Goal: Transaction & Acquisition: Book appointment/travel/reservation

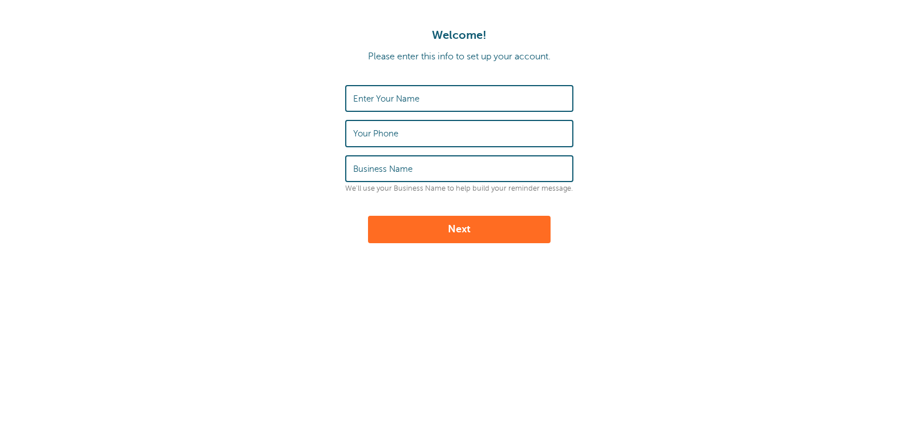
click at [409, 102] on label "Enter Your Name" at bounding box center [386, 99] width 66 height 10
click at [409, 102] on input "Enter Your Name" at bounding box center [459, 98] width 212 height 25
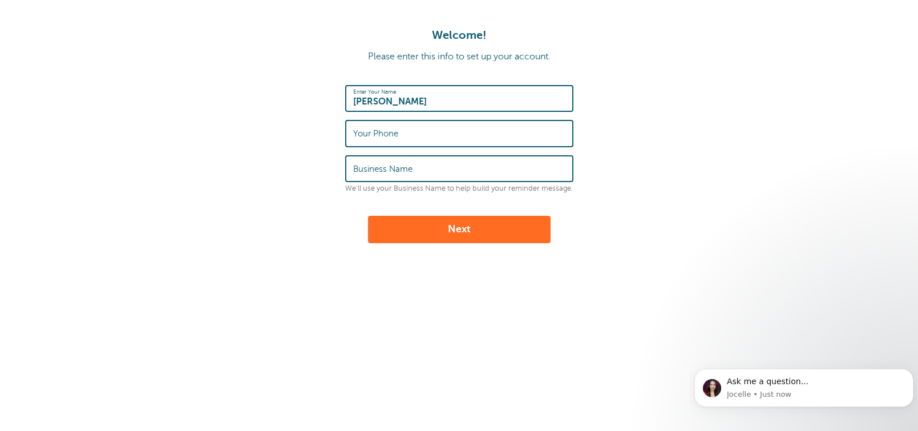
type input "[PERSON_NAME]"
type input "5"
type input "3"
type input "5866107261"
type input "Pediatric Cardiology"
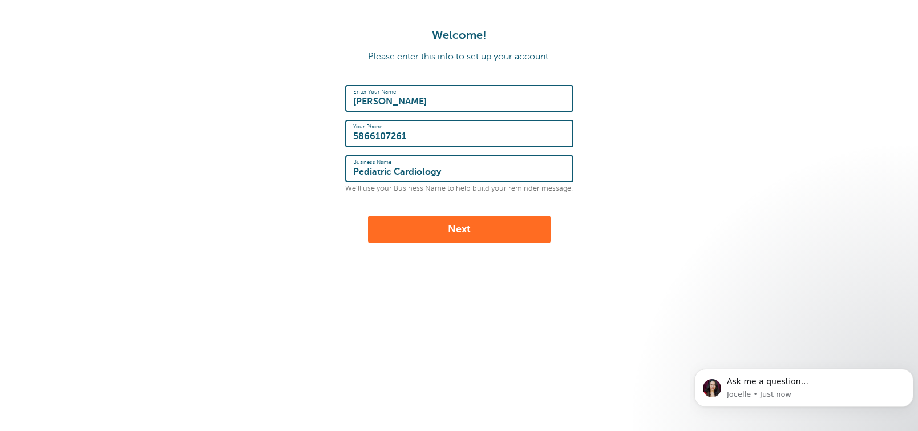
click at [471, 228] on button "Next" at bounding box center [459, 229] width 183 height 27
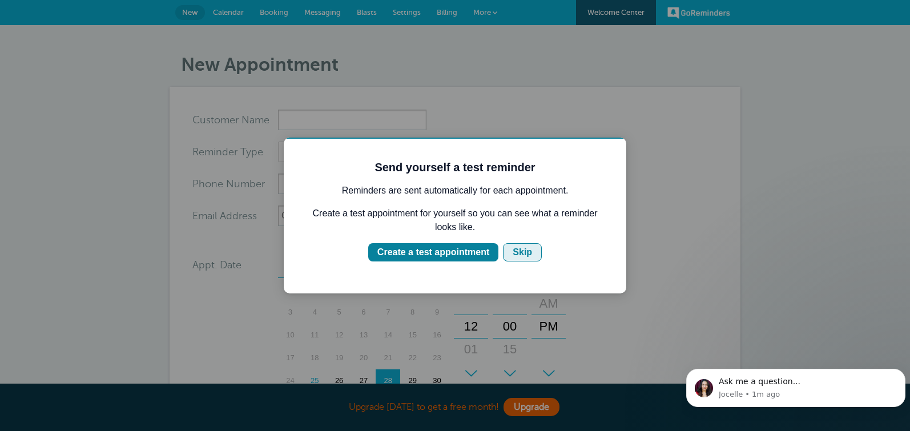
click at [526, 255] on div "Skip" at bounding box center [521, 252] width 19 height 14
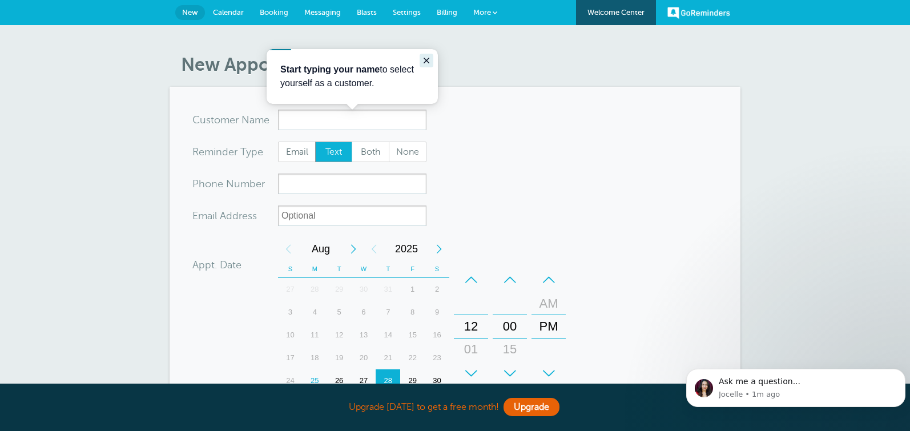
click at [429, 63] on icon "Close guide" at bounding box center [426, 60] width 9 height 9
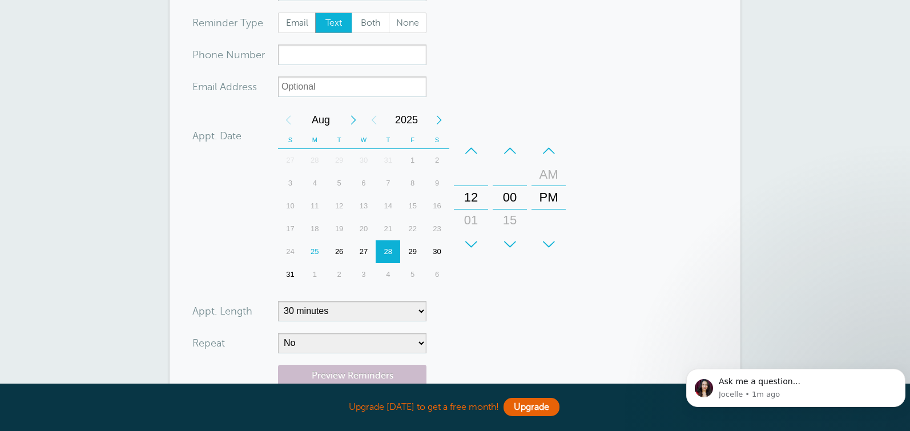
scroll to position [64, 0]
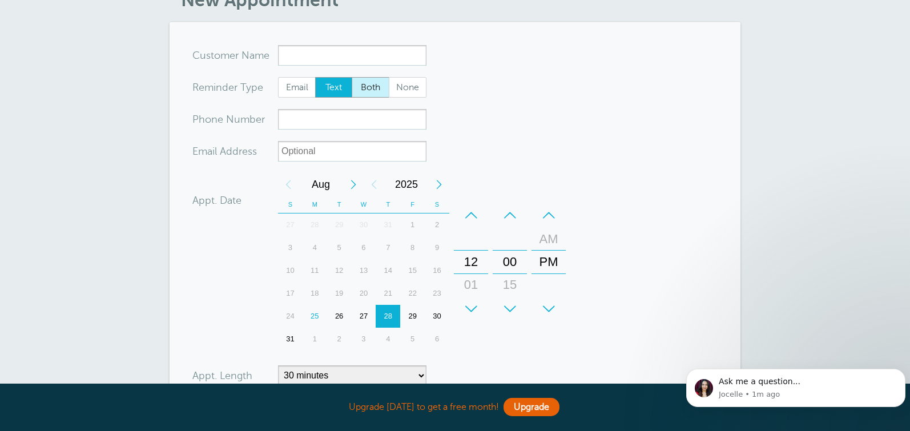
click at [376, 86] on span "Both" at bounding box center [370, 87] width 37 height 19
click at [352, 77] on input "Both" at bounding box center [351, 76] width 1 height 1
radio input "true"
click at [329, 82] on span "Text" at bounding box center [334, 87] width 37 height 19
click at [315, 77] on input "Text" at bounding box center [314, 76] width 1 height 1
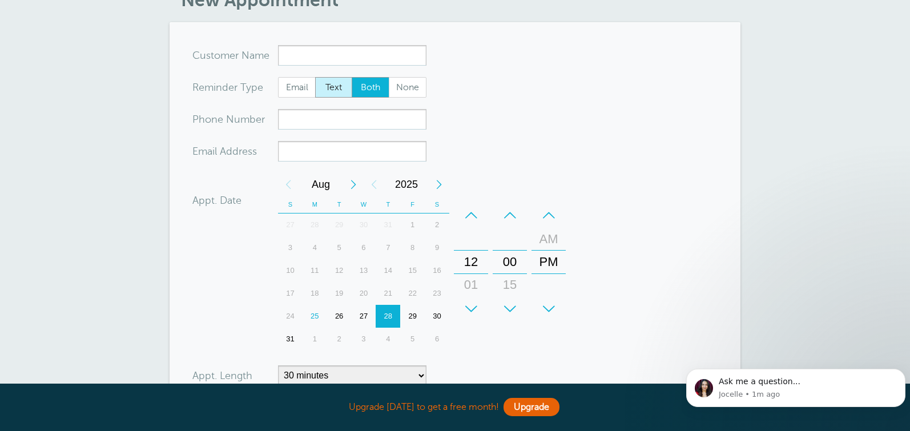
radio input "true"
click at [303, 87] on span "Email" at bounding box center [296, 87] width 37 height 19
click at [278, 77] on input "Email" at bounding box center [277, 76] width 1 height 1
radio input "true"
click at [330, 87] on span "Text" at bounding box center [334, 87] width 37 height 19
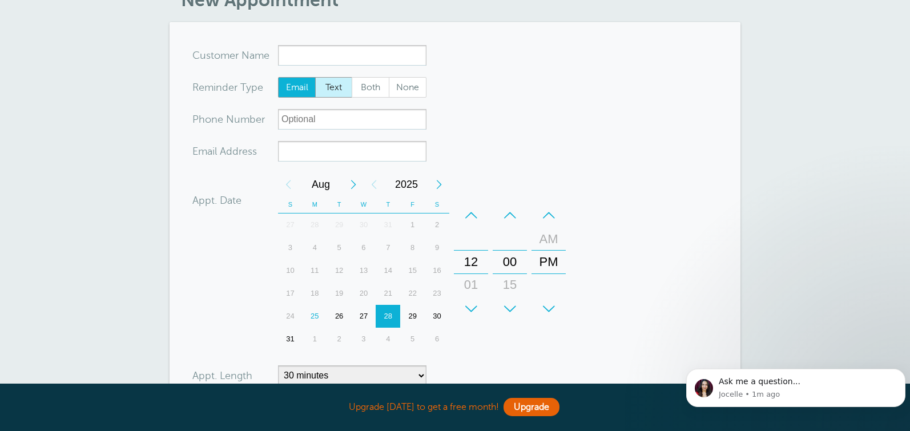
click at [315, 77] on input "Text" at bounding box center [314, 76] width 1 height 1
radio input "true"
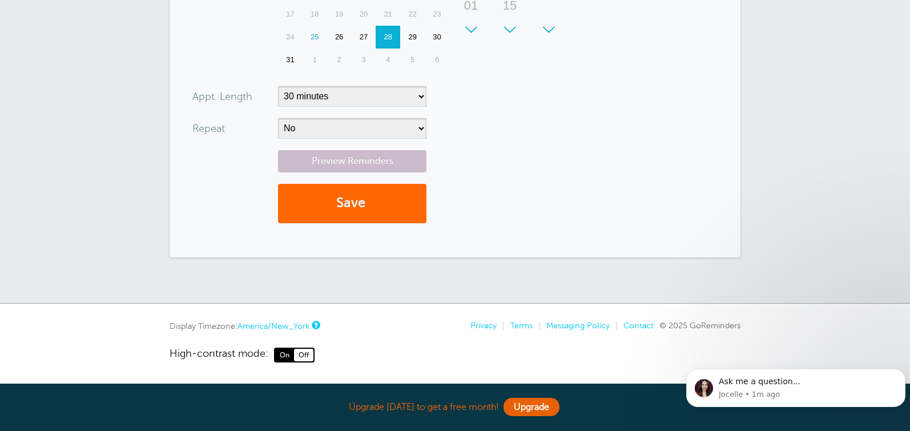
scroll to position [0, 0]
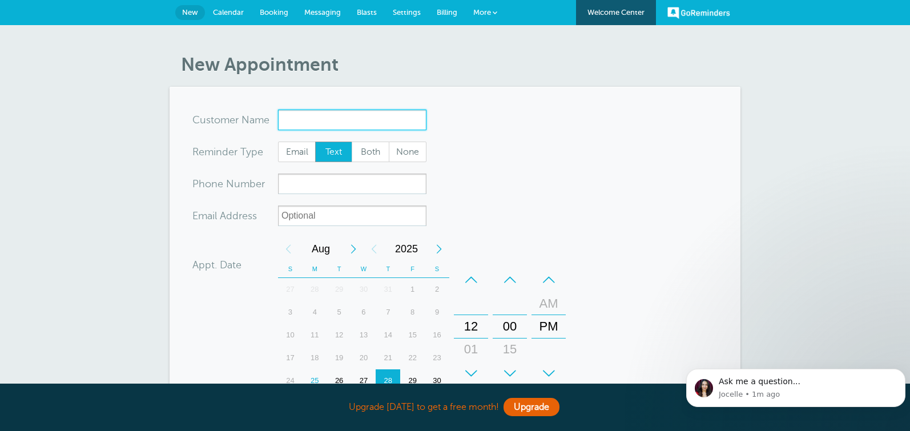
click at [362, 126] on input "x-no-autofill" at bounding box center [352, 120] width 148 height 21
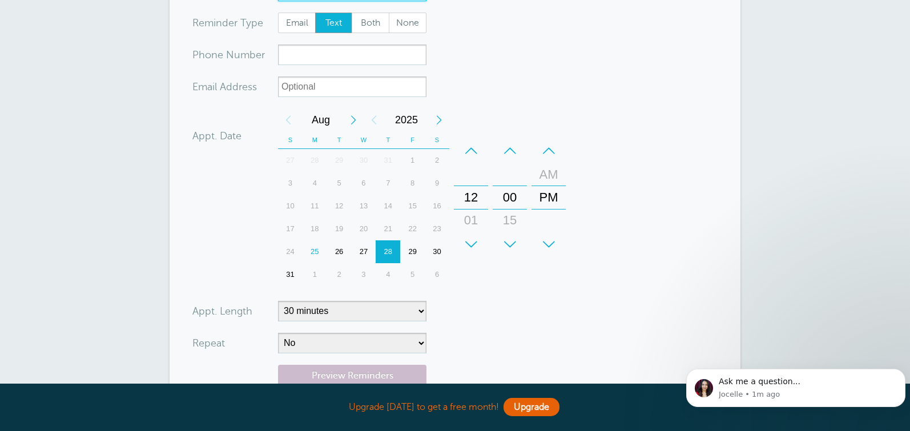
scroll to position [259, 0]
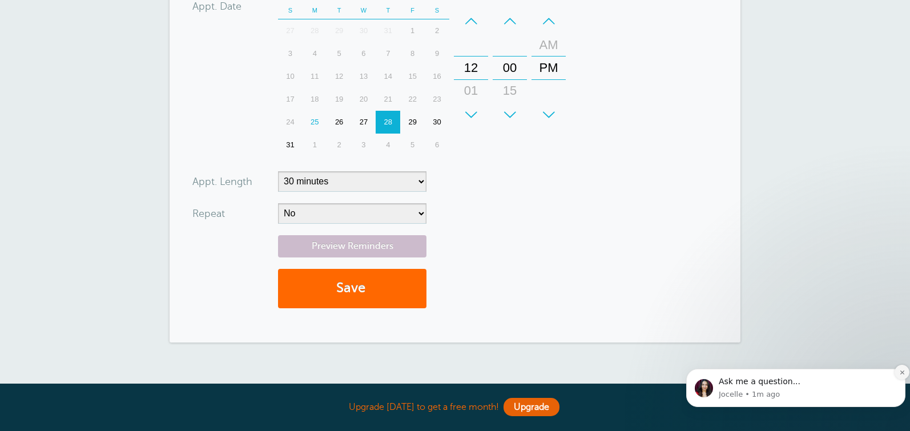
click at [901, 375] on icon "Dismiss notification" at bounding box center [902, 372] width 6 height 6
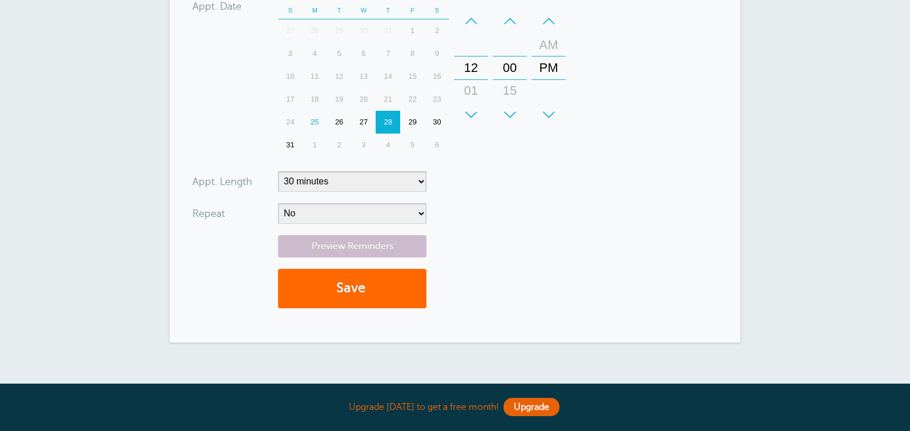
scroll to position [0, 0]
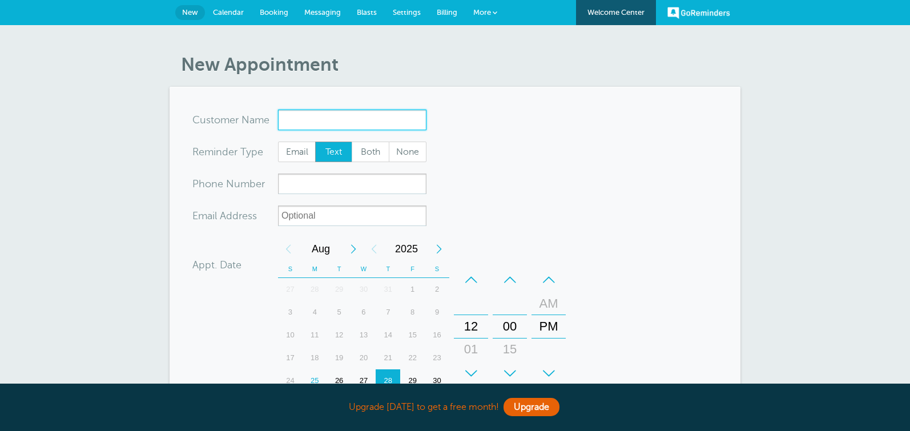
click at [340, 118] on input "x-no-autofill" at bounding box center [352, 120] width 148 height 21
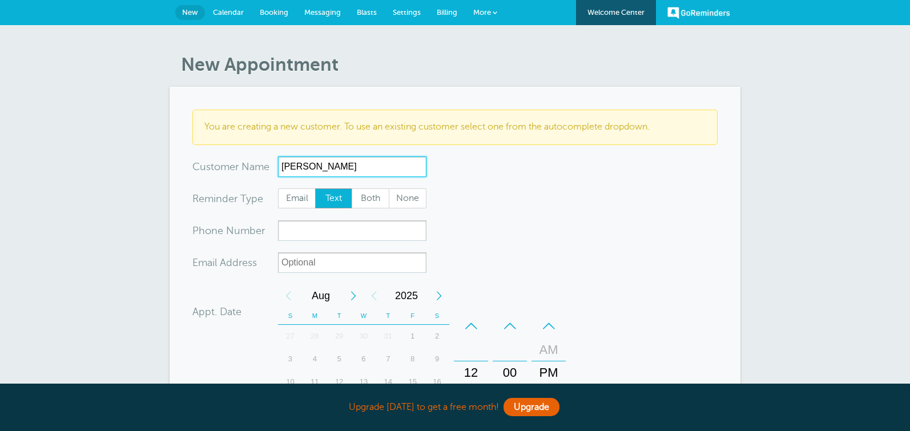
type input "[PERSON_NAME]"
click at [639, 199] on form "You are creating a new customer. To use an existing customer select one from th…" at bounding box center [454, 367] width 525 height 514
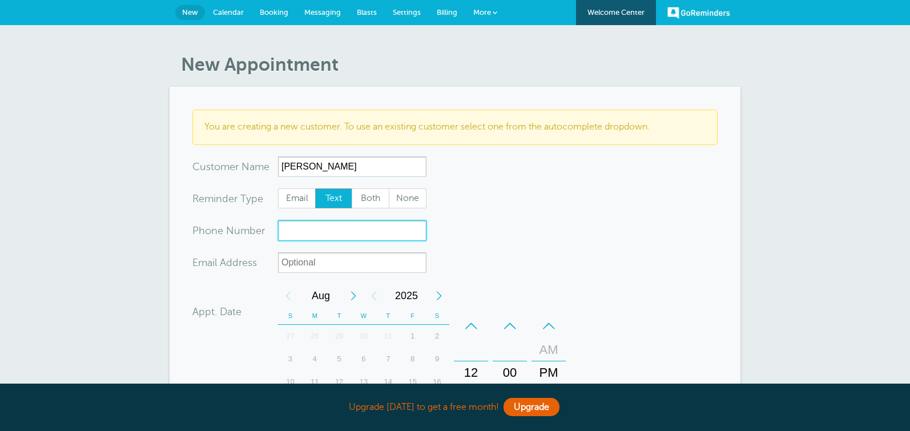
click at [306, 232] on input "xxx-no-autofill" at bounding box center [352, 230] width 148 height 21
type input "6015191166"
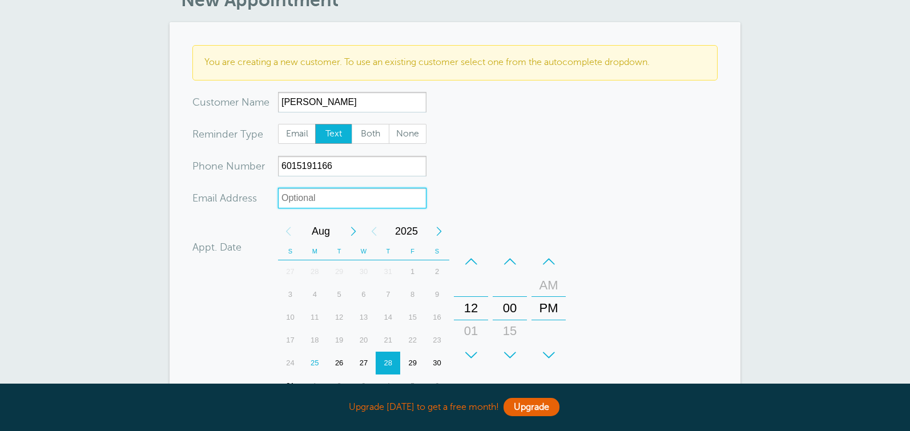
scroll to position [129, 0]
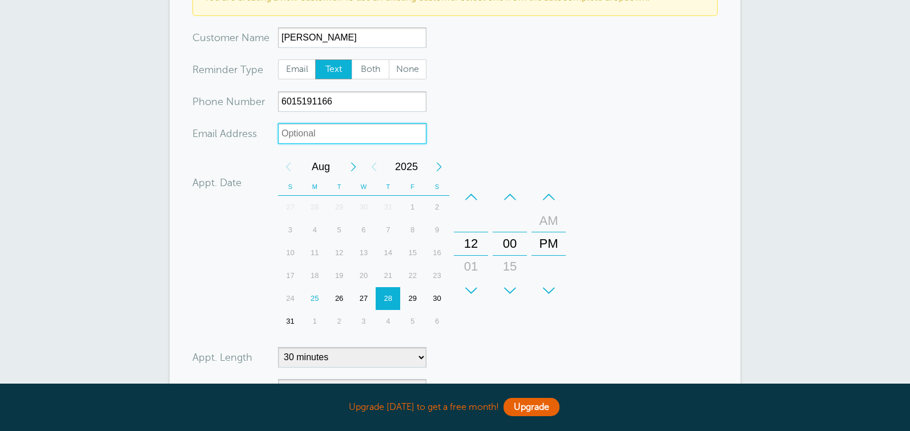
click at [341, 300] on div "26" at bounding box center [339, 298] width 25 height 23
click at [475, 197] on div "–" at bounding box center [471, 196] width 34 height 23
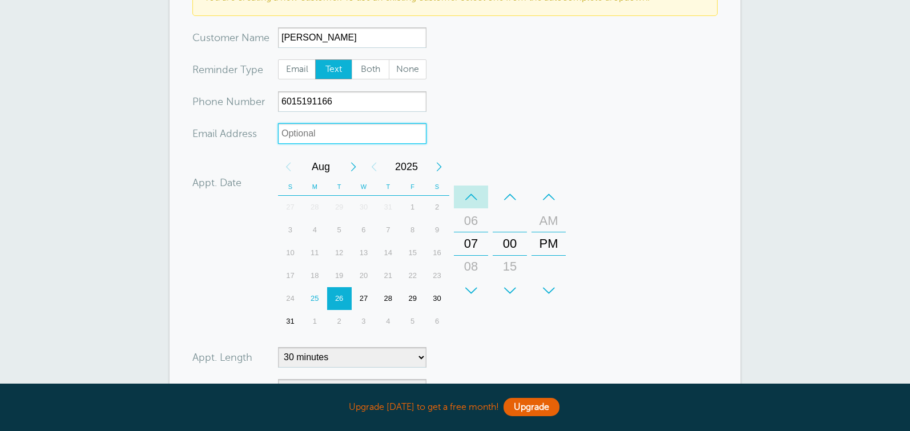
click at [475, 197] on div "–" at bounding box center [471, 196] width 34 height 23
click at [550, 199] on div "–" at bounding box center [548, 196] width 34 height 23
click at [512, 197] on div "–" at bounding box center [509, 196] width 34 height 23
click at [516, 188] on div "–" at bounding box center [509, 196] width 34 height 23
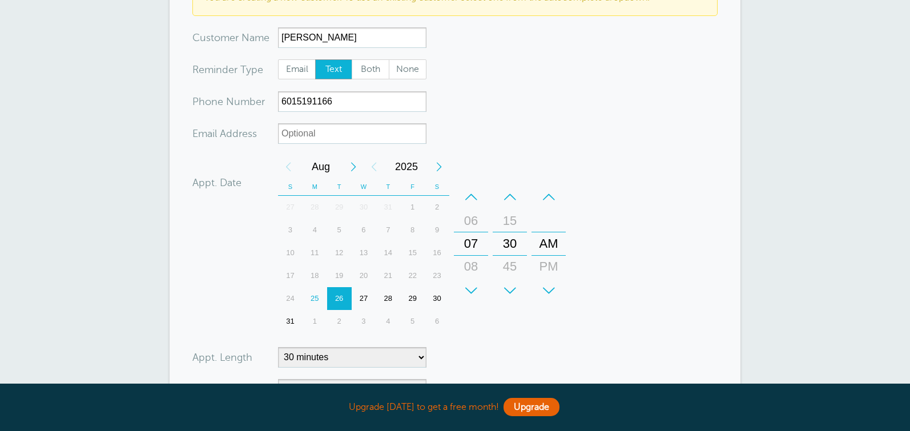
click at [624, 231] on form "You are creating a new customer. To use an existing customer select one from th…" at bounding box center [454, 238] width 525 height 514
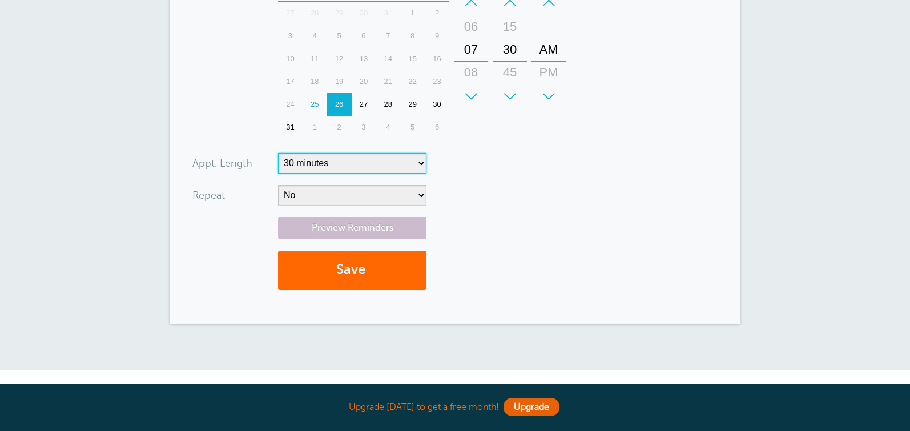
click at [327, 166] on select "5 minutes 10 minutes 15 minutes 20 minutes 25 minutes 30 minutes 35 minutes 40 …" at bounding box center [352, 163] width 148 height 21
select select "60"
click at [278, 153] on select "5 minutes 10 minutes 15 minutes 20 minutes 25 minutes 30 minutes 35 minutes 40 …" at bounding box center [352, 163] width 148 height 21
click at [505, 245] on div "Preview Reminders Save" at bounding box center [454, 259] width 525 height 84
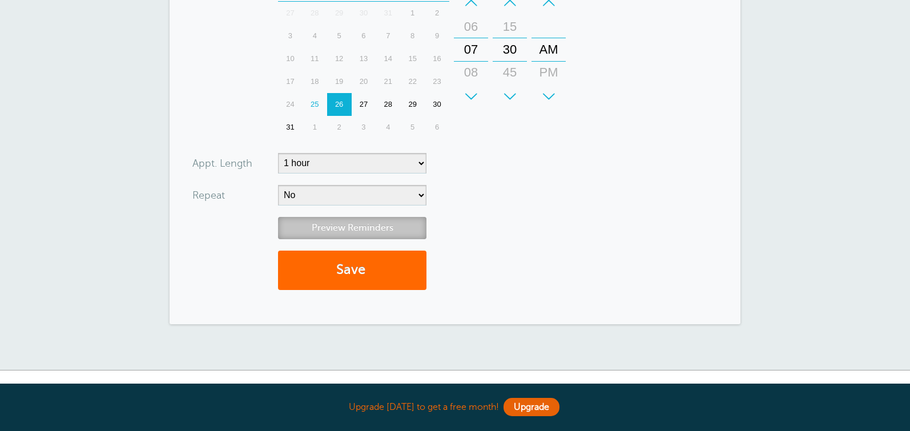
click at [326, 223] on link "Preview Reminders" at bounding box center [352, 228] width 148 height 22
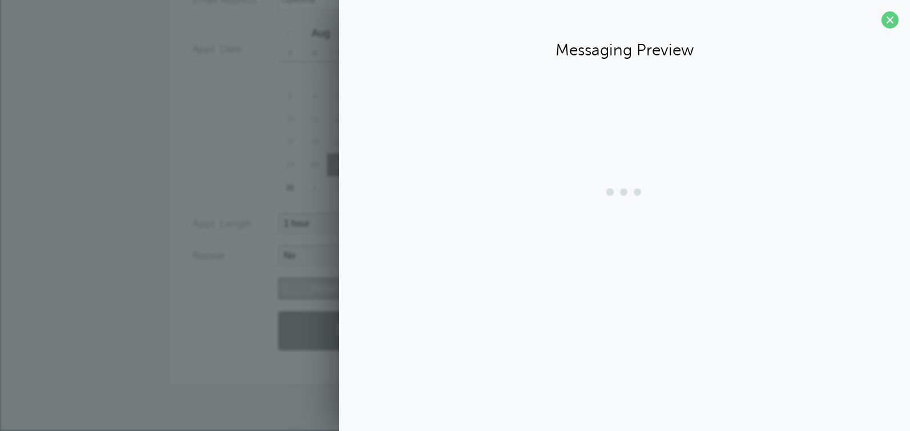
scroll to position [262, 0]
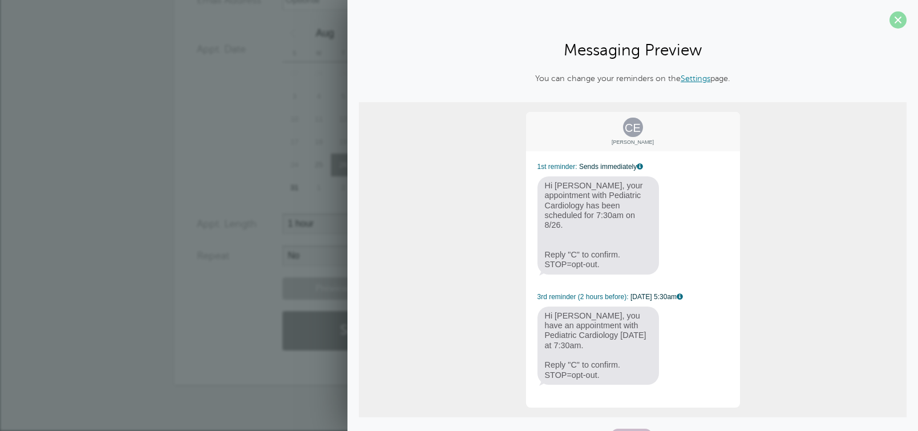
click at [904, 19] on span at bounding box center [898, 19] width 17 height 17
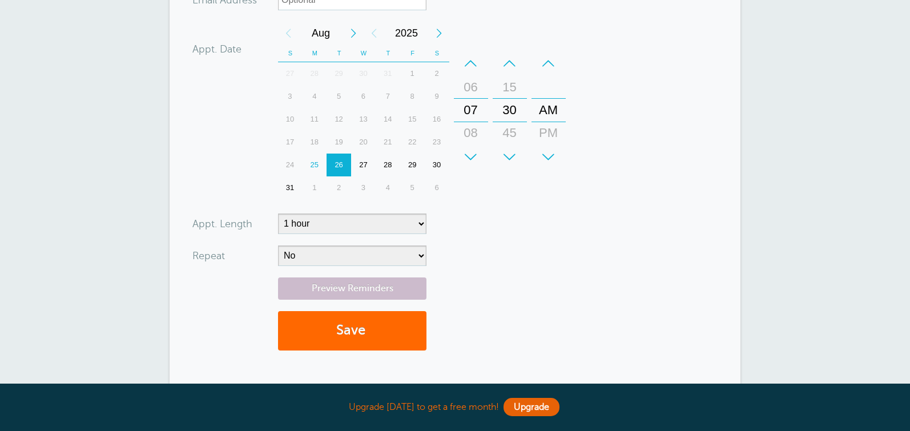
scroll to position [4, 0]
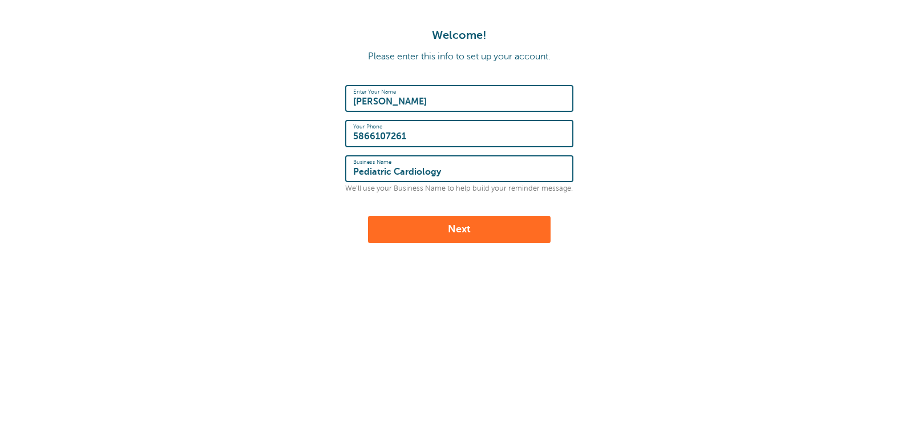
drag, startPoint x: 454, startPoint y: 168, endPoint x: -13, endPoint y: 121, distance: 469.2
click at [0, 121] on html "Welcome! Please enter this info to set up your account. Enter Your Name Stacey …" at bounding box center [459, 190] width 918 height 380
type input "LECTURE SCHEDULED"
click at [483, 234] on button "Next" at bounding box center [459, 229] width 183 height 27
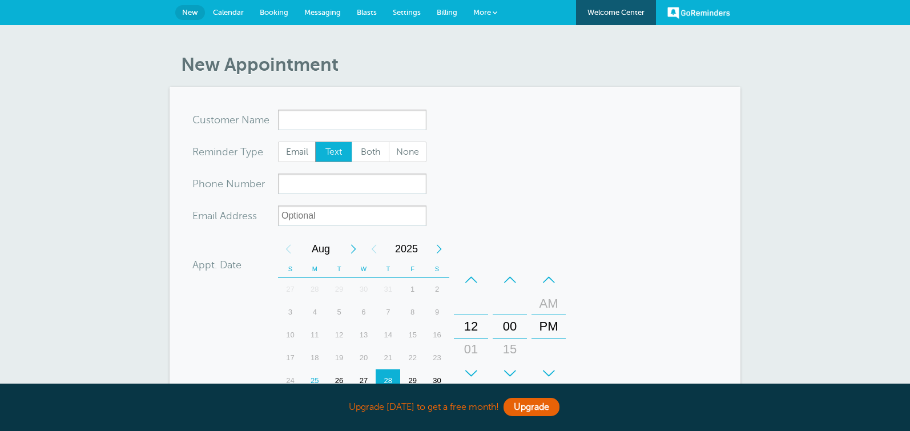
click at [335, 122] on input "x-no-autofill" at bounding box center [352, 120] width 148 height 21
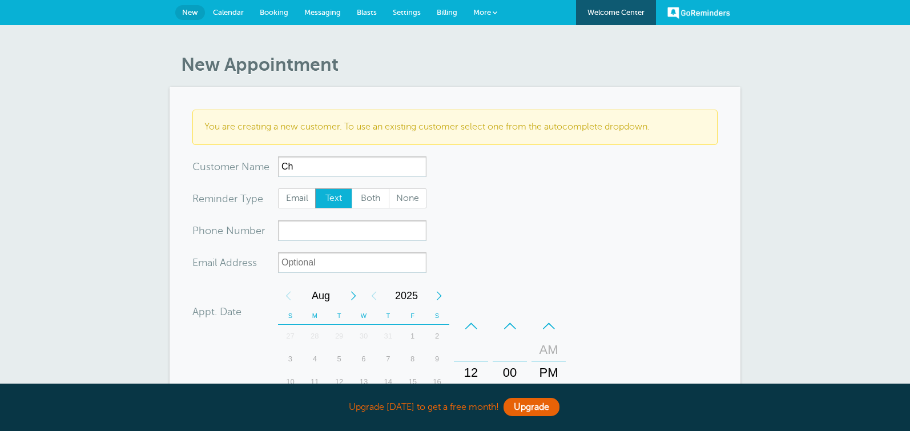
type input "C"
type input "[PERSON_NAME]"
click at [320, 226] on input "xxx-no-autofill" at bounding box center [352, 230] width 148 height 21
type input "6015191166"
click at [620, 225] on form "You are creating a new customer. To use an existing customer select one from th…" at bounding box center [454, 367] width 525 height 514
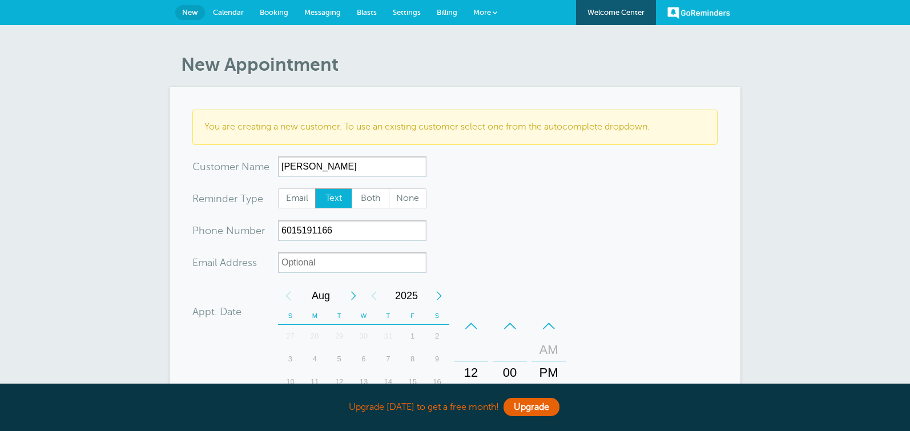
scroll to position [64, 0]
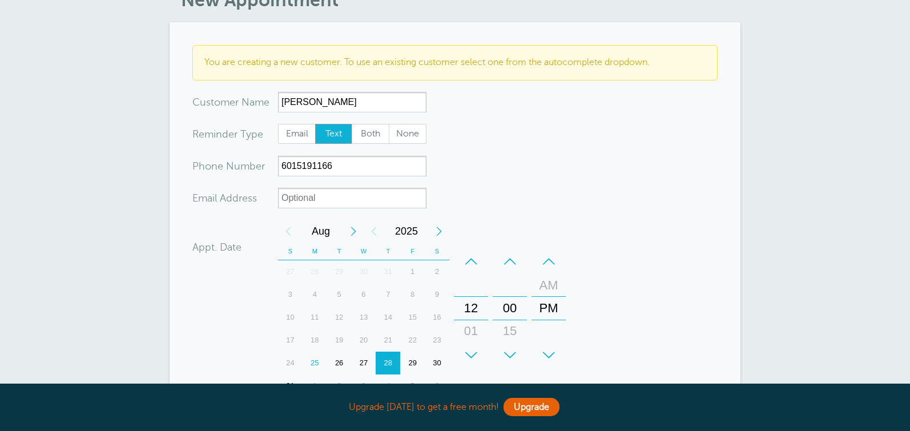
click at [340, 358] on div "26" at bounding box center [339, 363] width 25 height 23
click at [470, 260] on div "–" at bounding box center [471, 261] width 34 height 23
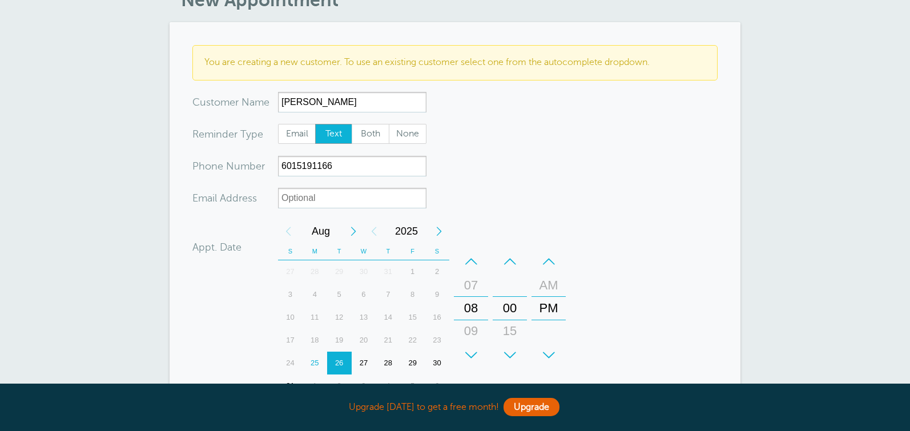
click at [470, 260] on div "–" at bounding box center [471, 261] width 34 height 23
click at [516, 259] on div "–" at bounding box center [509, 261] width 34 height 23
click at [549, 256] on div "–" at bounding box center [548, 261] width 34 height 23
click at [656, 269] on form "You are creating a new customer. To use an existing customer select one from th…" at bounding box center [454, 302] width 525 height 514
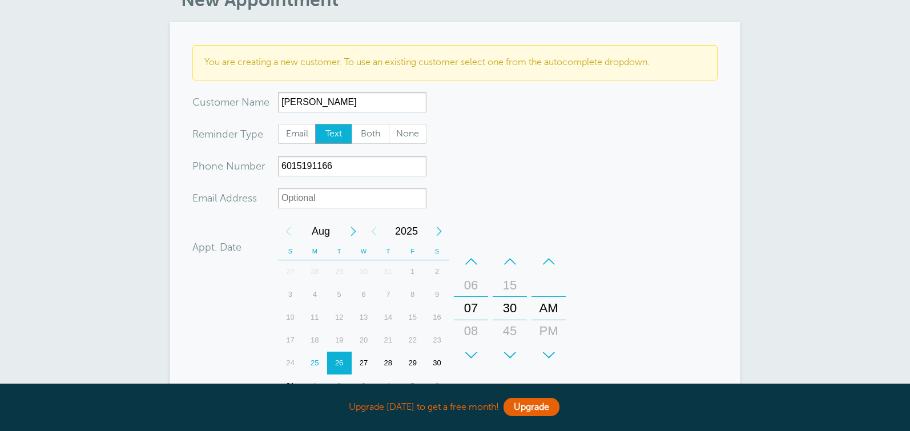
scroll to position [193, 0]
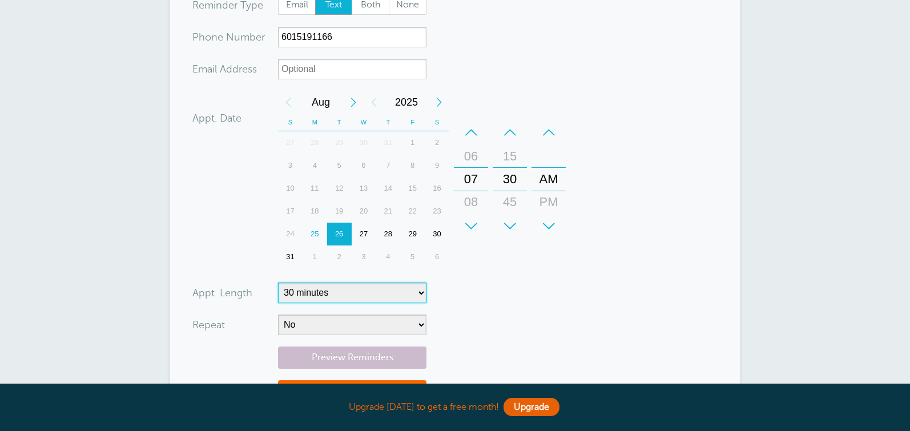
click at [309, 298] on select "5 minutes 10 minutes 15 minutes 20 minutes 25 minutes 30 minutes 35 minutes 40 …" at bounding box center [352, 292] width 148 height 21
select select "60"
click at [278, 282] on select "5 minutes 10 minutes 15 minutes 20 minutes 25 minutes 30 minutes 35 minutes 40 …" at bounding box center [352, 292] width 148 height 21
click at [512, 314] on form "You are creating a new customer. To use an existing customer select one from th…" at bounding box center [454, 173] width 525 height 514
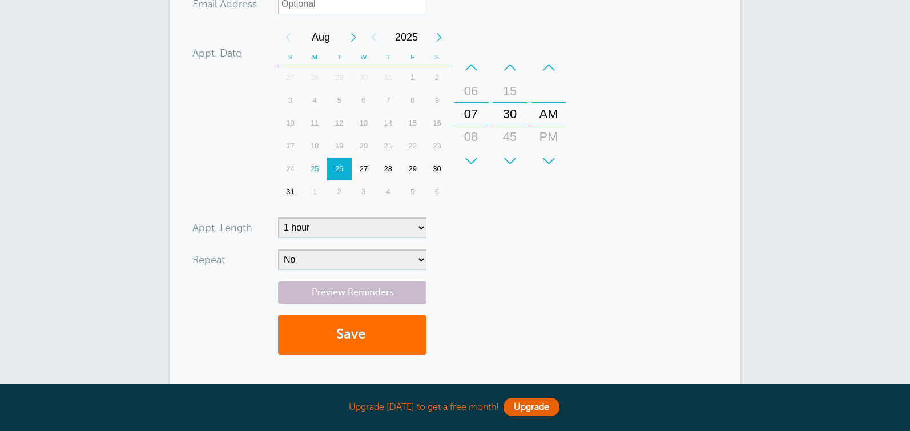
scroll to position [323, 0]
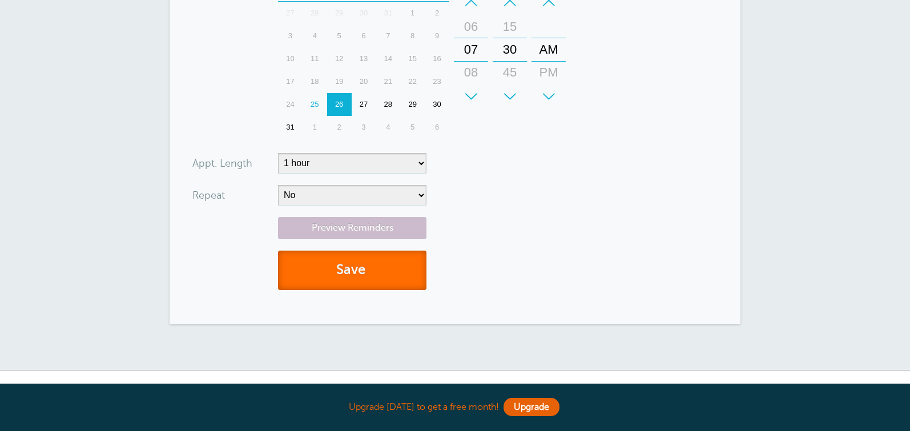
click at [354, 273] on button "Save" at bounding box center [352, 270] width 148 height 39
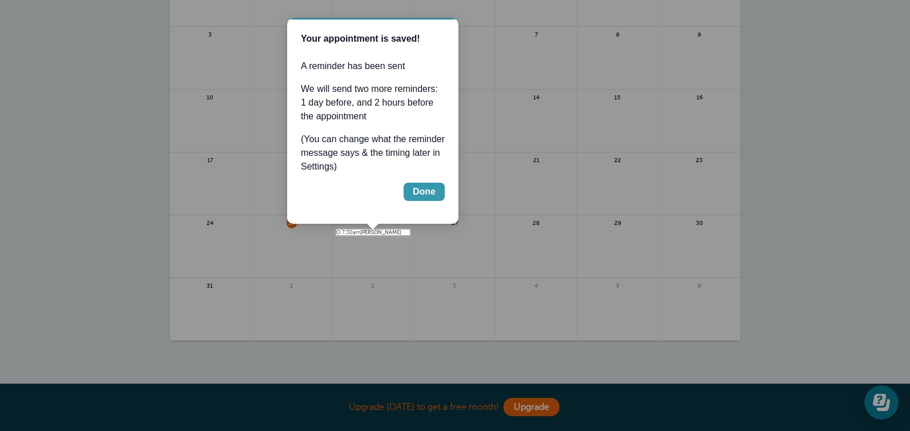
click at [438, 188] on button "Done" at bounding box center [423, 192] width 41 height 18
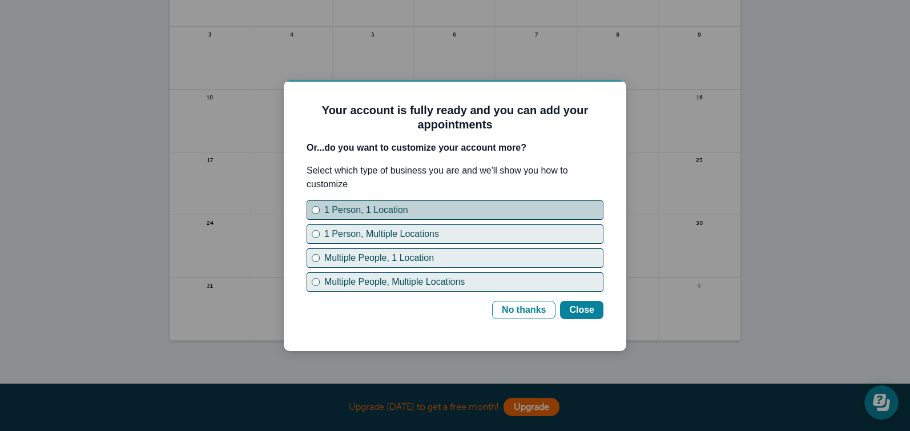
click at [353, 208] on div "1 Person, 1 Location" at bounding box center [463, 210] width 278 height 14
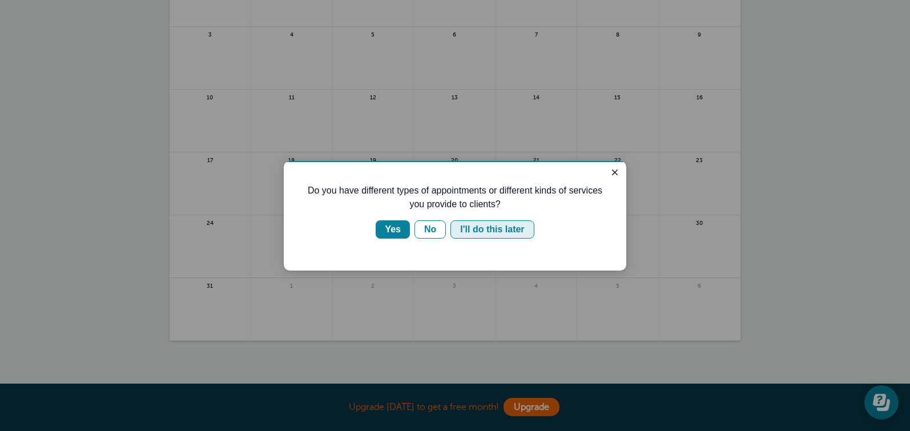
click at [474, 224] on div "I'll do this later" at bounding box center [492, 230] width 64 height 14
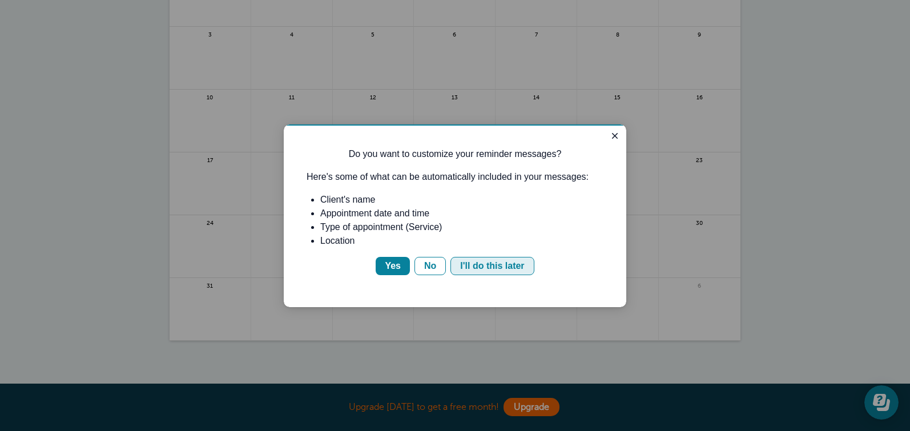
click at [482, 268] on div "I'll do this later" at bounding box center [492, 266] width 64 height 14
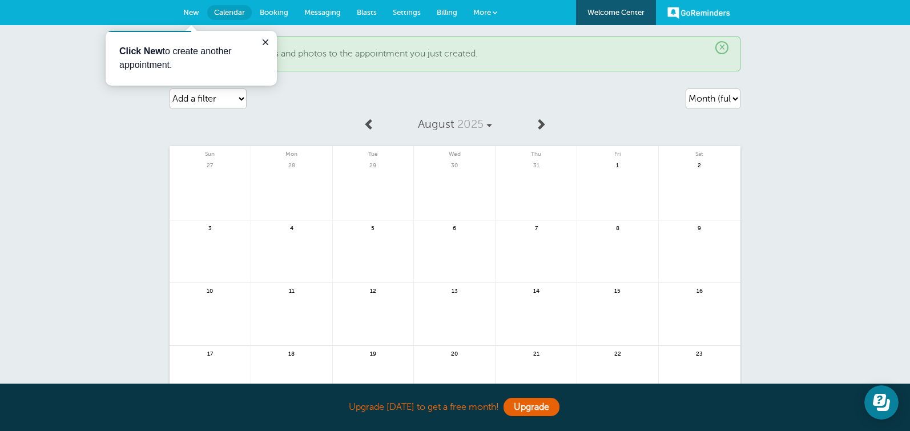
click at [776, 185] on div "× Click here to attach files and photos to the appointment you just created. Ag…" at bounding box center [455, 302] width 910 height 555
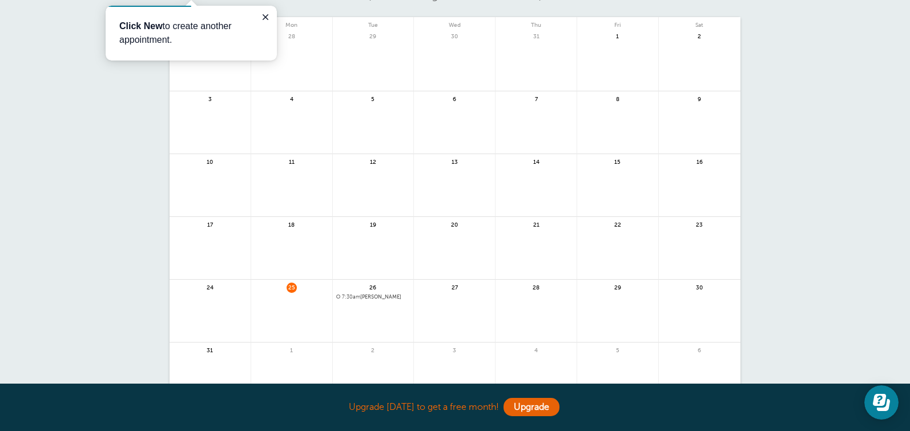
scroll to position [193, 0]
